Goal: Use online tool/utility: Utilize a website feature to perform a specific function

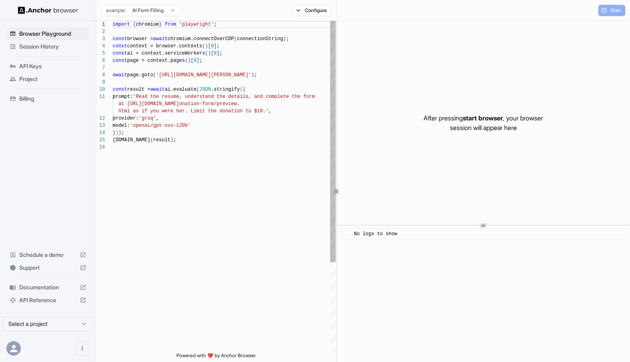
scroll to position [72, 0]
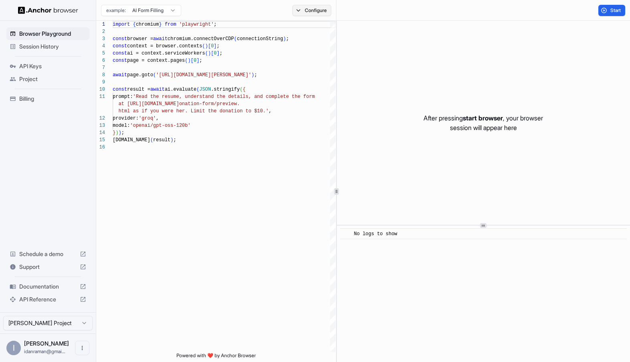
click at [302, 12] on button "Configure" at bounding box center [311, 10] width 39 height 11
click at [417, 66] on html "Browser Playground Session History API Keys Project Billing Schedule a demo Sup…" at bounding box center [315, 181] width 630 height 362
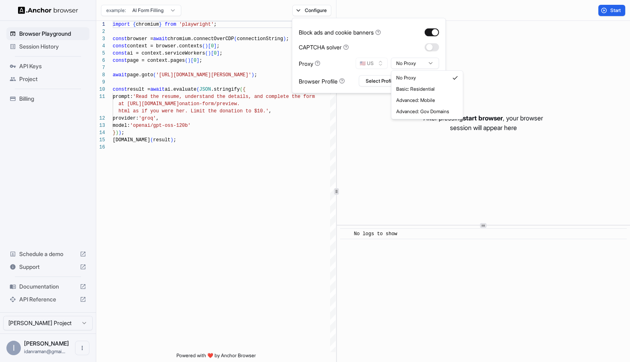
drag, startPoint x: 411, startPoint y: 100, endPoint x: 404, endPoint y: 96, distance: 7.6
click at [368, 64] on button "🇺🇸 US" at bounding box center [372, 63] width 32 height 11
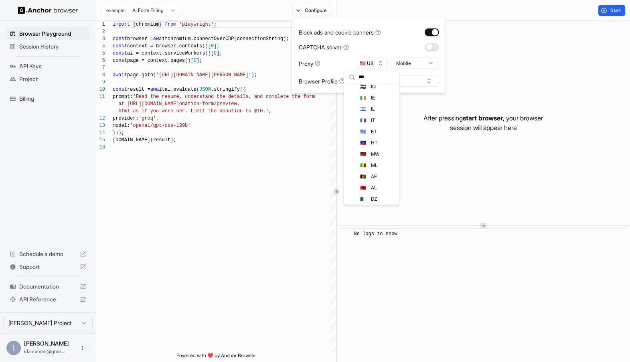
scroll to position [0, 0]
type input "*****"
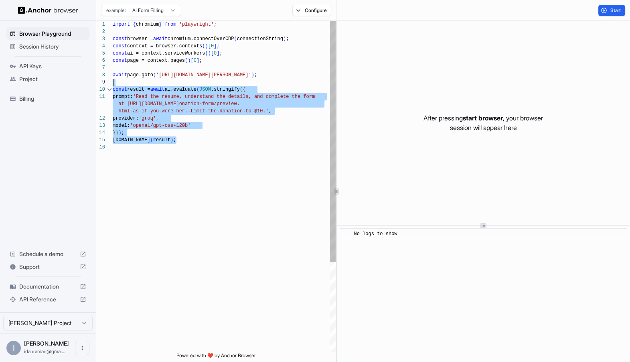
drag, startPoint x: 191, startPoint y: 173, endPoint x: 100, endPoint y: 80, distance: 129.8
click at [113, 80] on div "import { chromium } from 'playwright' ; const browser = await chromium.connectO…" at bounding box center [224, 247] width 223 height 453
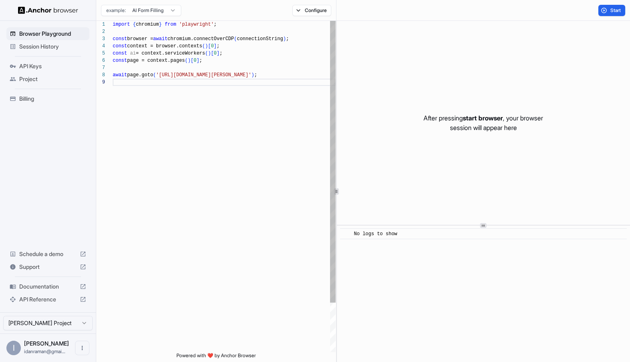
scroll to position [50, 0]
click at [185, 77] on div "import { chromium } from 'playwright' ; const browser = await chromium.connectO…" at bounding box center [224, 215] width 223 height 388
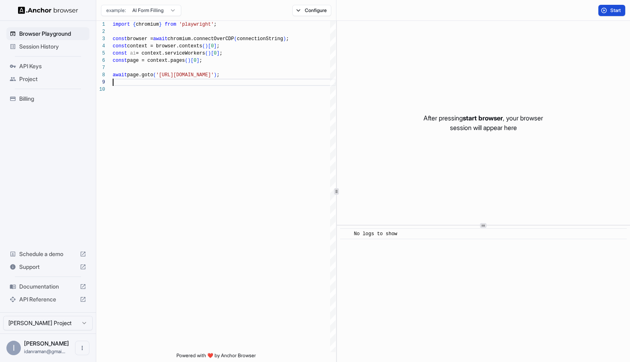
type textarea "**********"
click at [622, 6] on button "Start" at bounding box center [611, 10] width 27 height 11
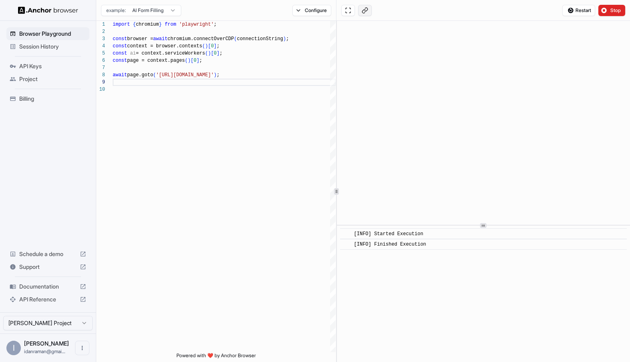
click at [362, 8] on button at bounding box center [365, 10] width 14 height 11
click at [612, 8] on span "Stop" at bounding box center [615, 10] width 11 height 6
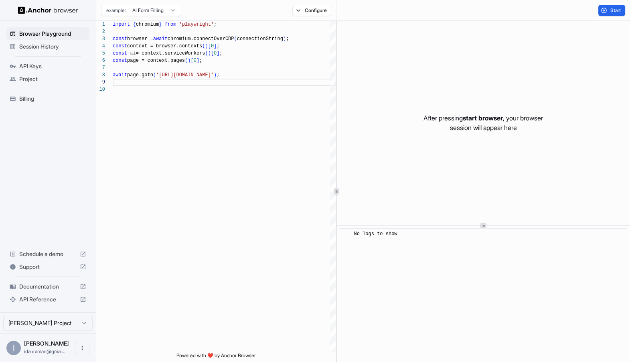
click at [32, 301] on span "API Reference" at bounding box center [47, 299] width 57 height 8
click at [612, 14] on button "Start" at bounding box center [611, 10] width 27 height 11
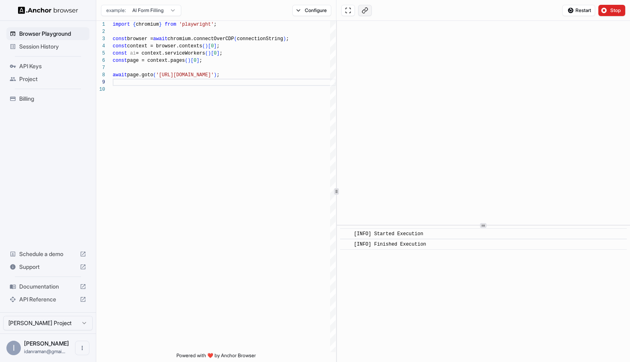
click at [368, 12] on button at bounding box center [365, 10] width 14 height 11
click at [319, 12] on button "Configure" at bounding box center [311, 10] width 39 height 11
click at [398, 61] on html "**********" at bounding box center [315, 181] width 630 height 362
click at [314, 12] on button "Configure" at bounding box center [311, 10] width 39 height 11
click at [401, 62] on html "**********" at bounding box center [315, 181] width 630 height 362
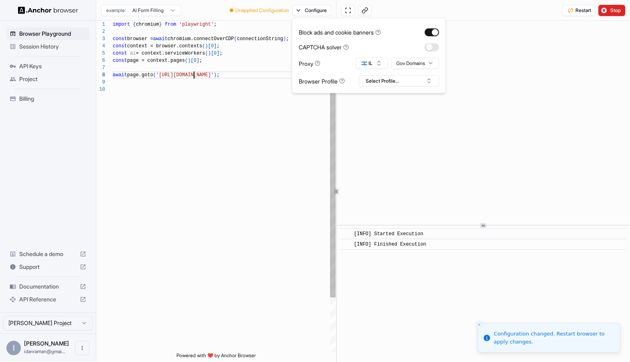
scroll to position [50, 0]
click at [194, 72] on div "import { chromium } from 'playwright' ; const browser = await chromium.connectO…" at bounding box center [224, 219] width 223 height 396
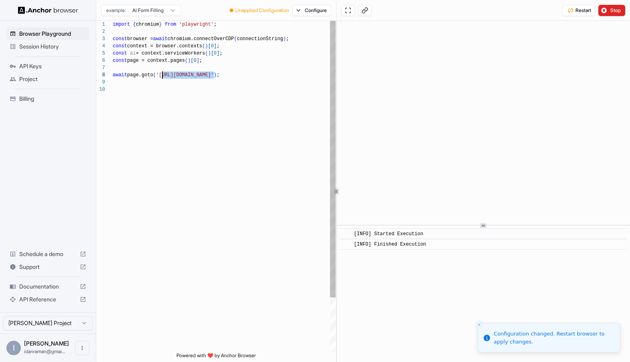
type textarea "**********"
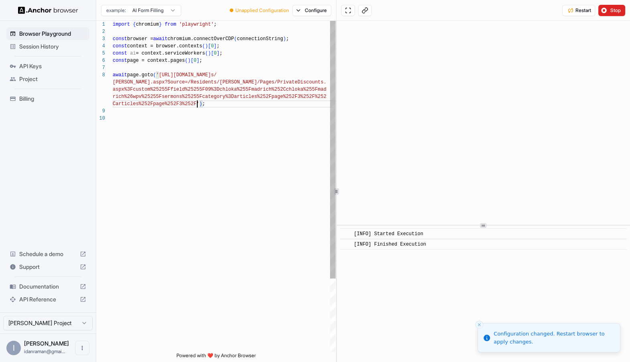
scroll to position [21, 0]
click at [252, 118] on div "import { chromium } from 'playwright' ; const browser = await chromium.connectO…" at bounding box center [224, 233] width 223 height 425
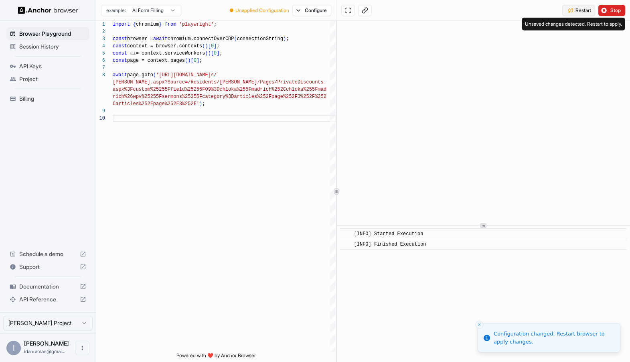
click at [580, 12] on span "Restart" at bounding box center [583, 10] width 16 height 6
